Goal: Task Accomplishment & Management: Complete application form

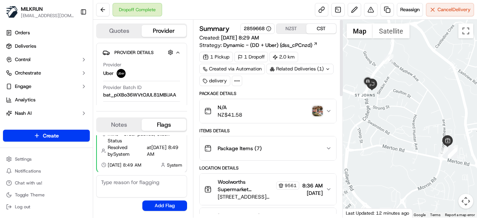
click at [319, 110] on img "button" at bounding box center [317, 111] width 10 height 10
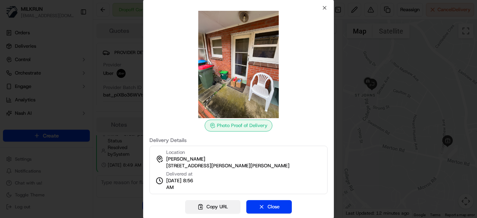
click at [222, 210] on button "Copy URL" at bounding box center [212, 206] width 55 height 13
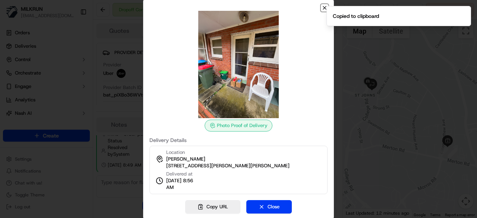
click at [323, 9] on icon "button" at bounding box center [325, 8] width 6 height 6
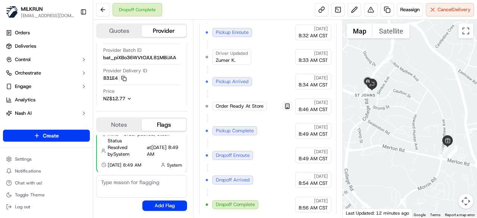
scroll to position [229, 0]
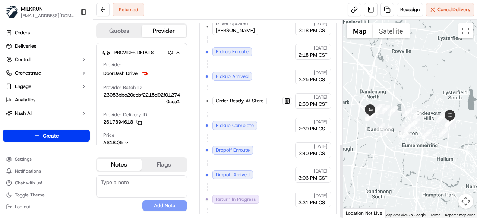
scroll to position [328, 0]
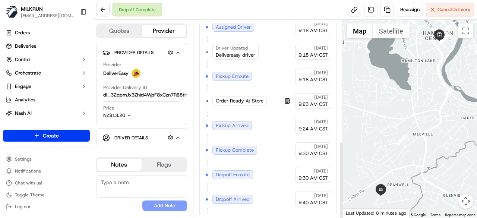
scroll to position [311, 0]
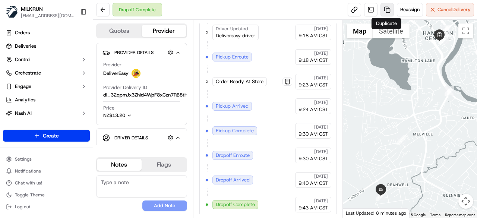
click at [388, 10] on link at bounding box center [387, 9] width 13 height 13
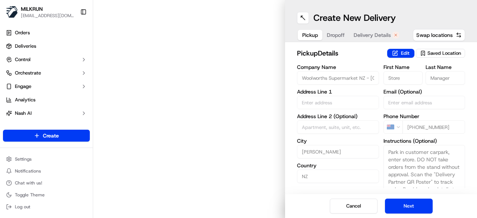
type input "[STREET_ADDRESS]"
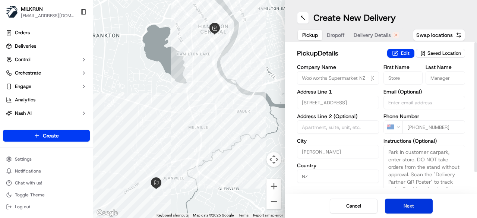
click at [411, 205] on button "Next" at bounding box center [409, 206] width 48 height 15
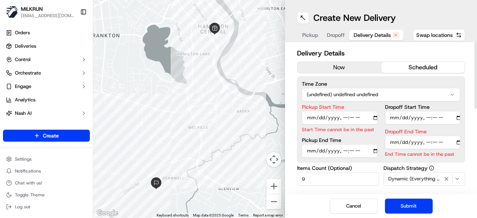
click at [350, 70] on button "now" at bounding box center [339, 67] width 84 height 11
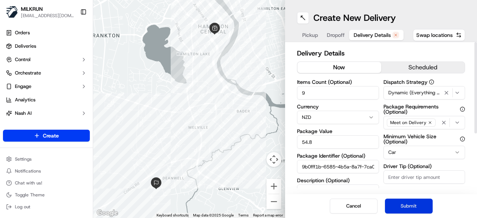
click at [413, 202] on button "Submit" at bounding box center [409, 206] width 48 height 15
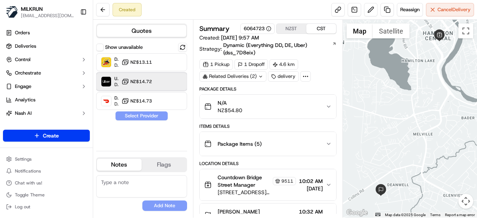
click at [168, 82] on div at bounding box center [172, 81] width 9 height 9
click at [155, 119] on button "Assign Provider" at bounding box center [141, 115] width 53 height 9
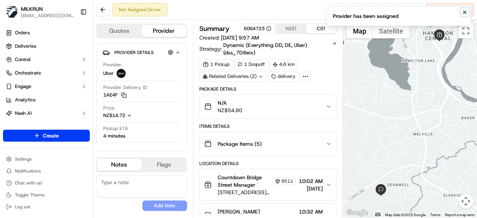
click at [466, 12] on icon "Notifications (F8)" at bounding box center [465, 12] width 6 height 6
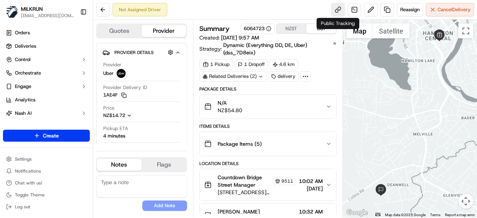
click at [341, 11] on link at bounding box center [337, 9] width 13 height 13
